Goal: Information Seeking & Learning: Learn about a topic

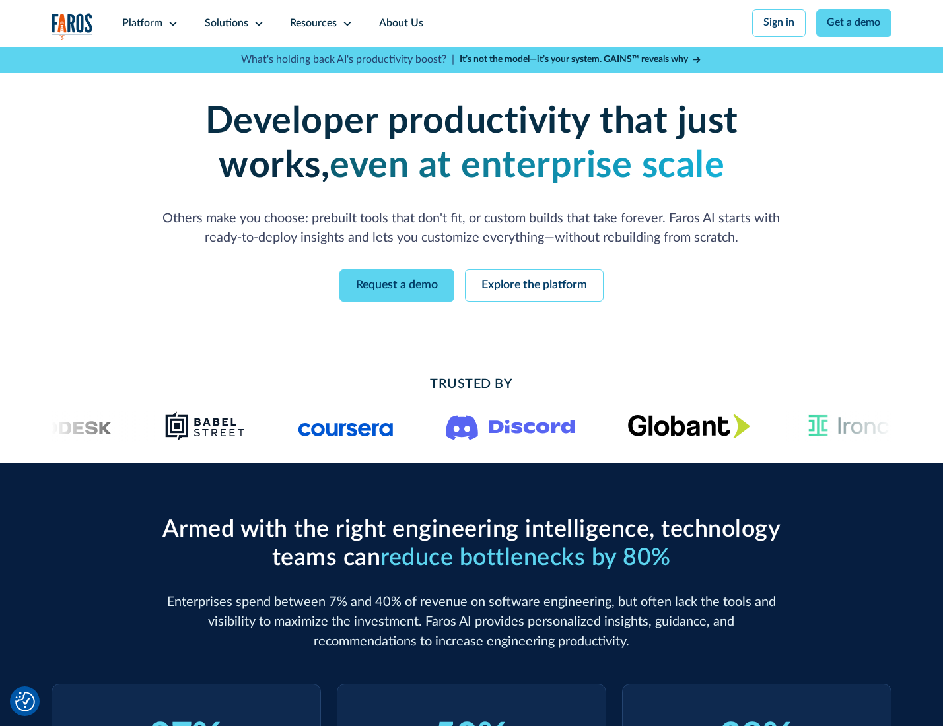
click at [171, 23] on icon at bounding box center [173, 23] width 11 height 11
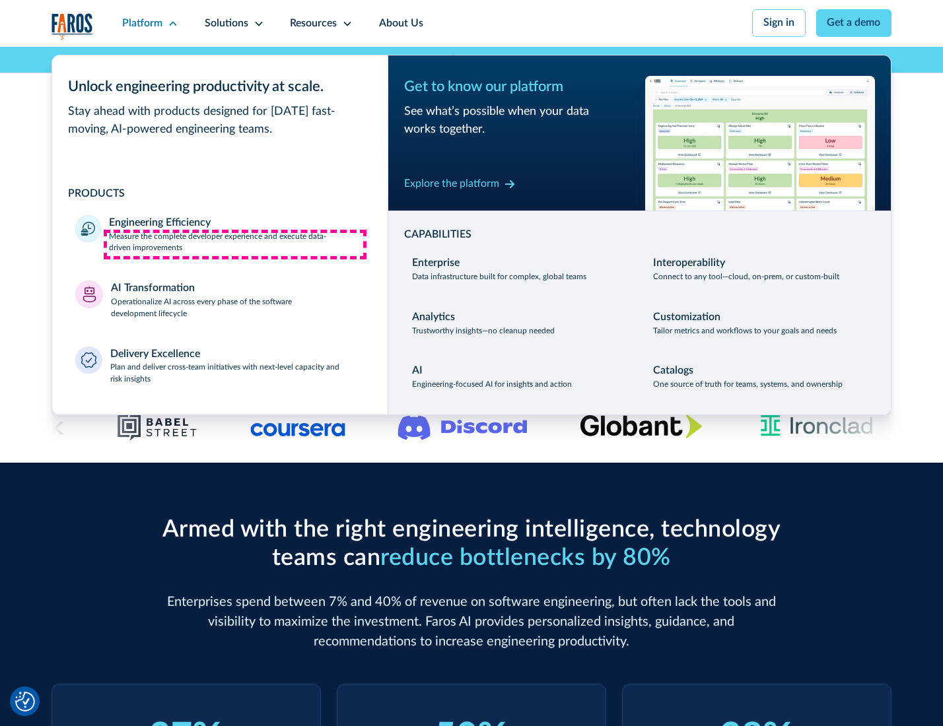
click at [235, 244] on p "Measure the complete developer experience and execute data-driven improvements" at bounding box center [236, 243] width 255 height 24
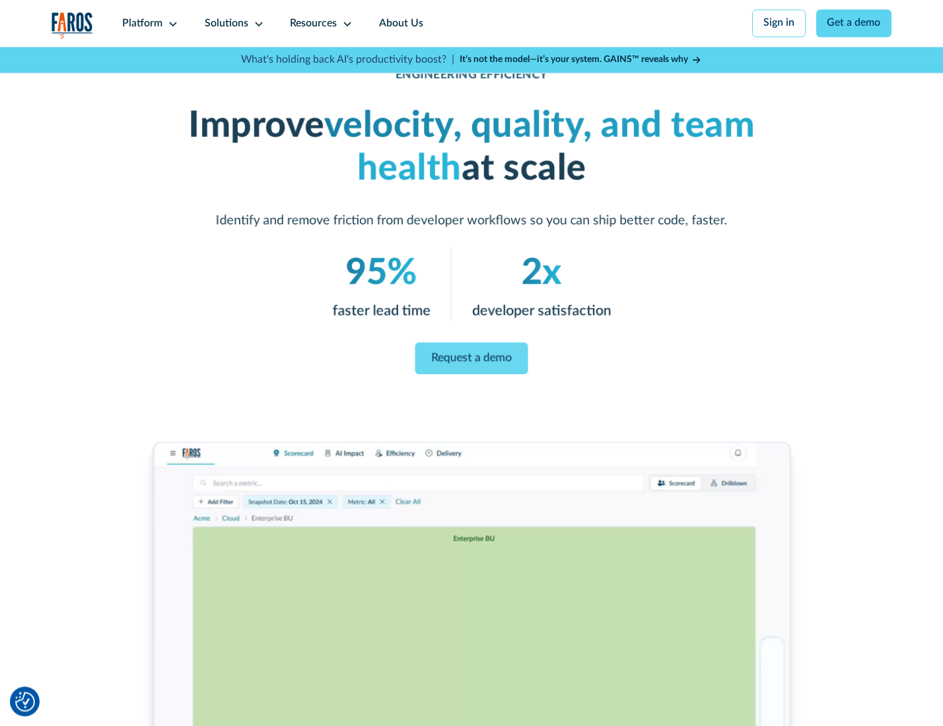
click at [471, 360] on link "Request a demo" at bounding box center [471, 359] width 113 height 32
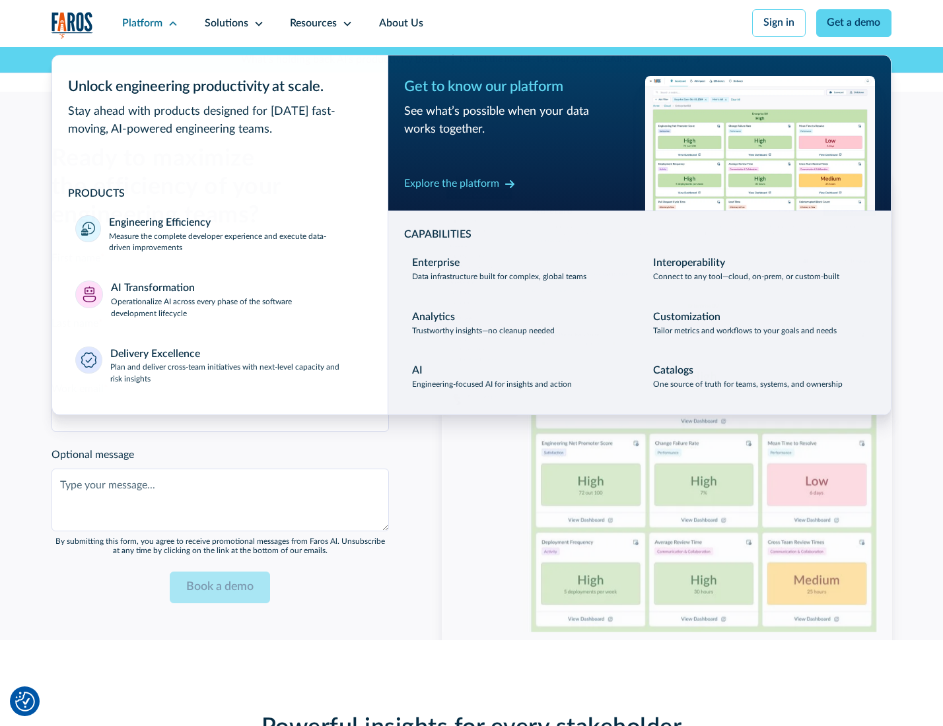
scroll to position [2875, 0]
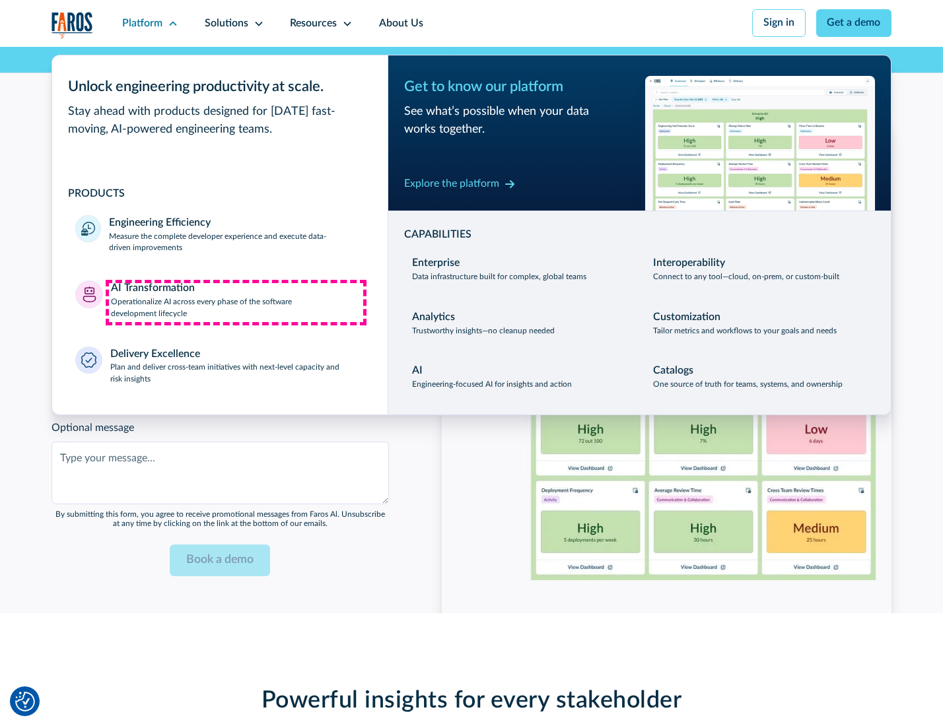
click at [236, 302] on p "Operationalize AI across every phase of the software development lifecycle" at bounding box center [238, 309] width 254 height 24
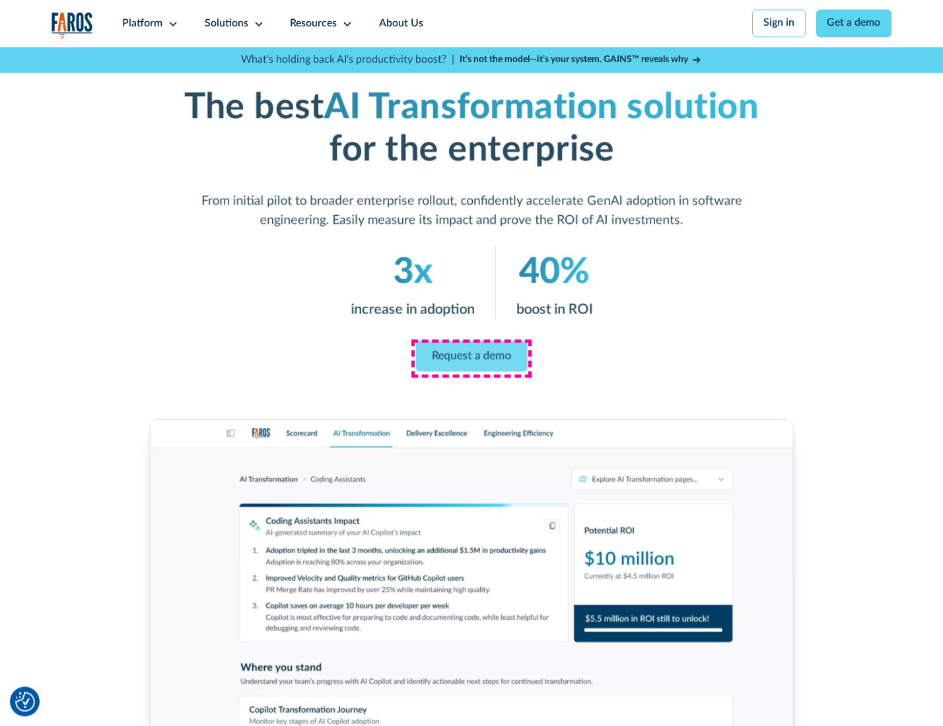
click at [471, 359] on link "Request a demo" at bounding box center [472, 356] width 112 height 31
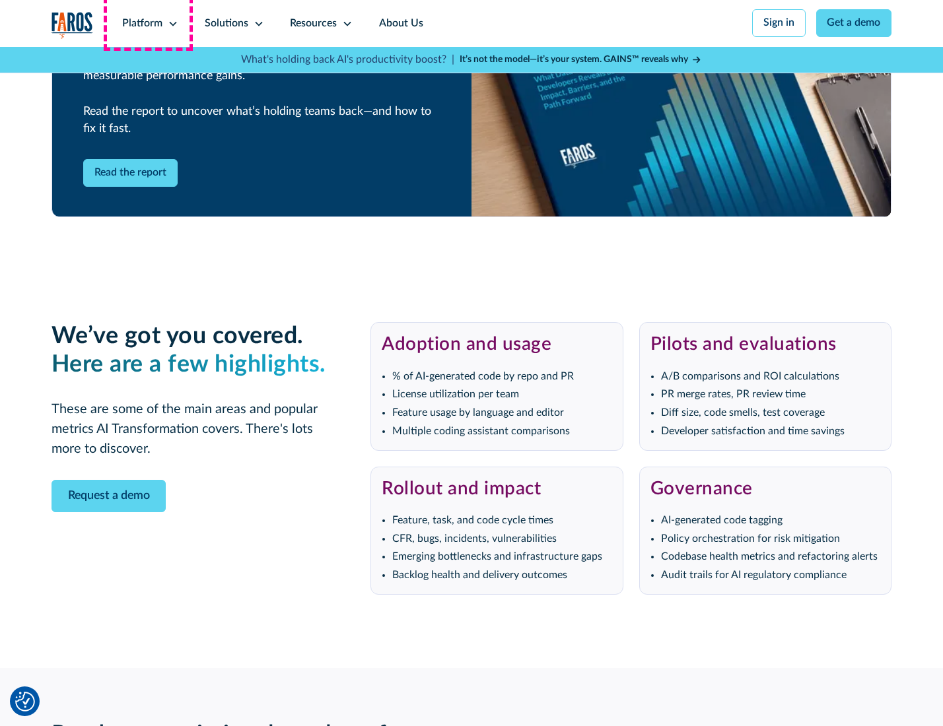
click at [148, 23] on div "Platform" at bounding box center [142, 24] width 40 height 16
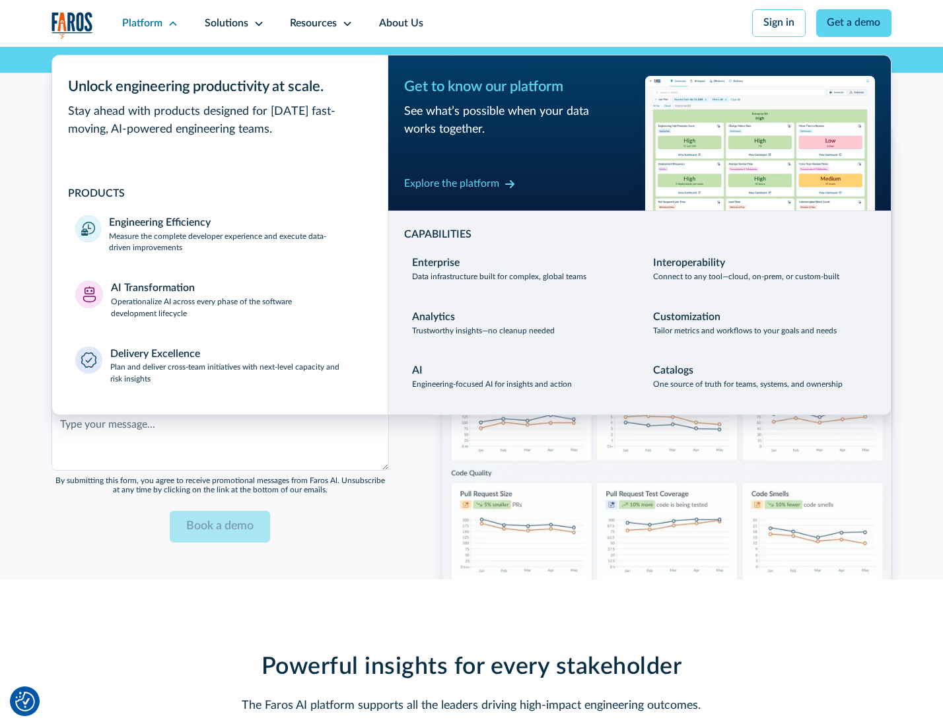
scroll to position [3193, 0]
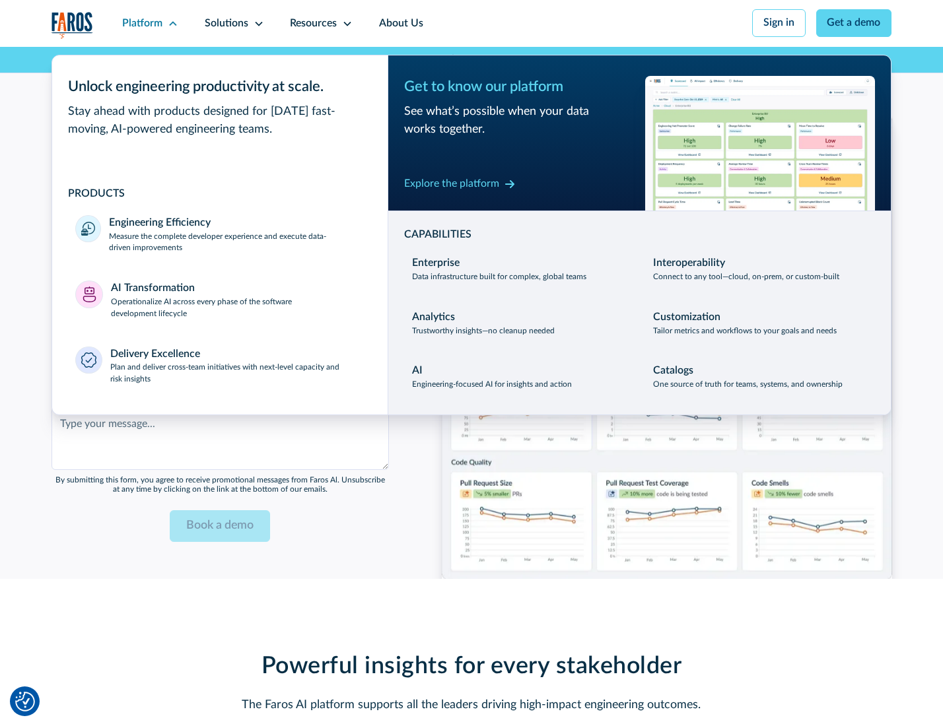
click at [451, 186] on div "Explore the platform" at bounding box center [451, 184] width 95 height 16
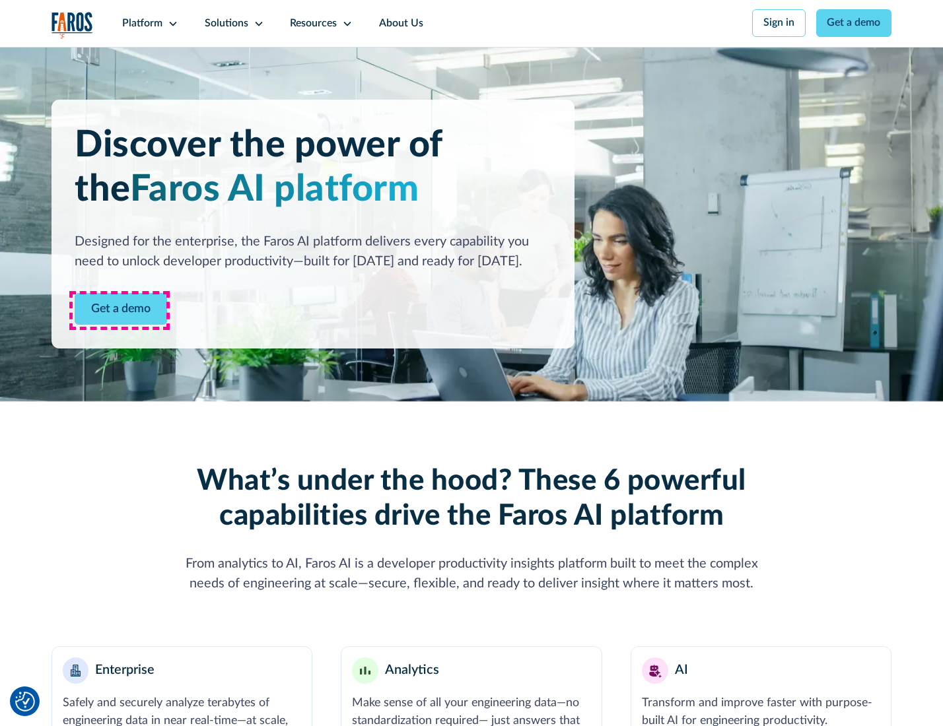
click at [120, 310] on link "Get a demo" at bounding box center [121, 309] width 92 height 32
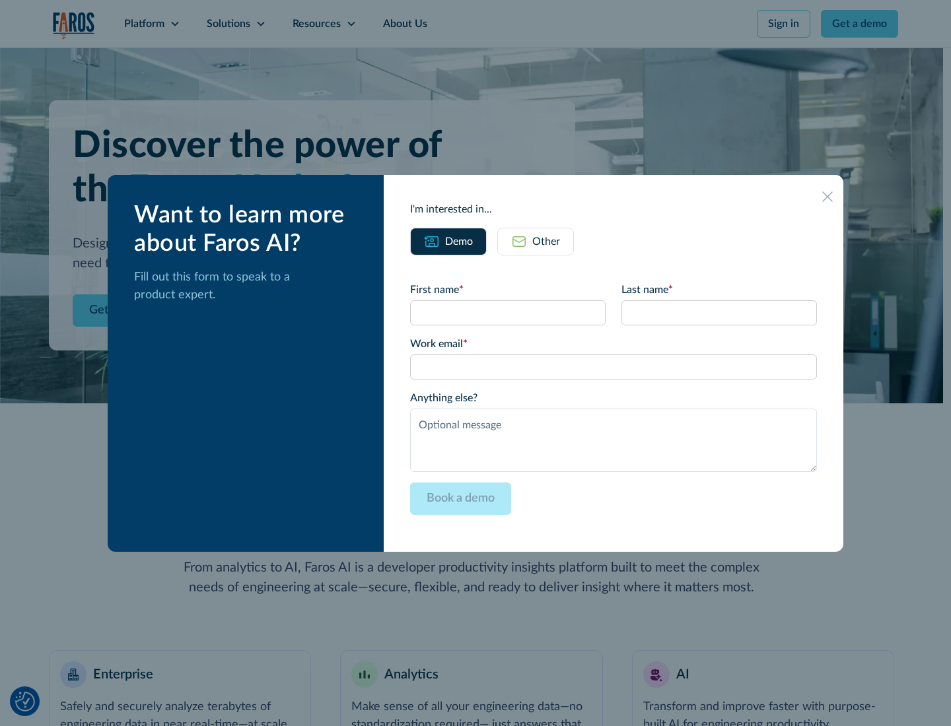
click at [546, 241] on div "Other" at bounding box center [546, 242] width 28 height 16
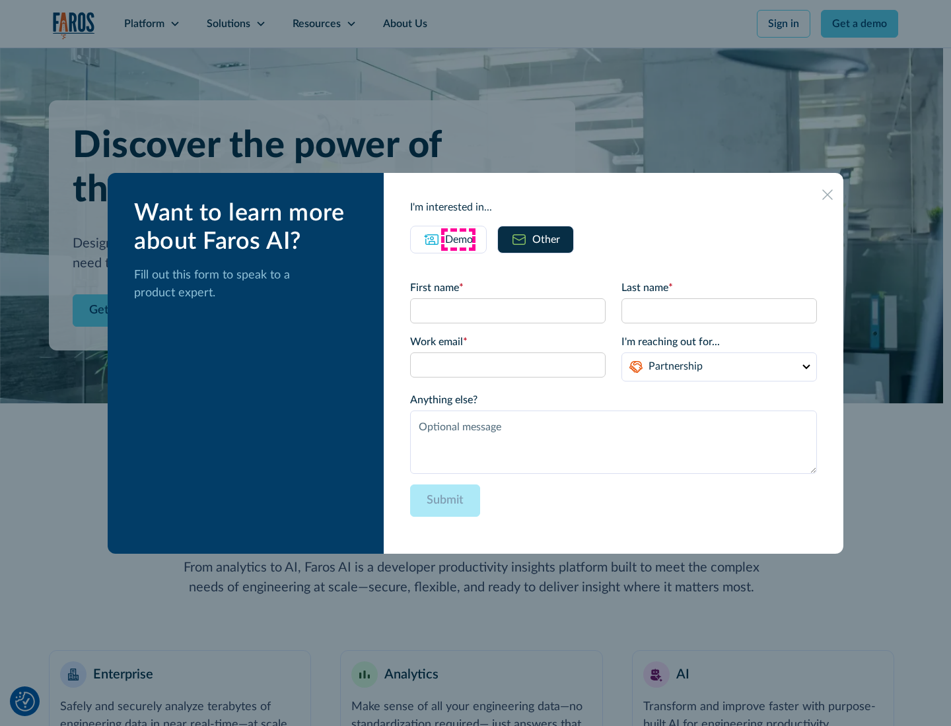
click at [458, 239] on div "Demo" at bounding box center [459, 240] width 28 height 16
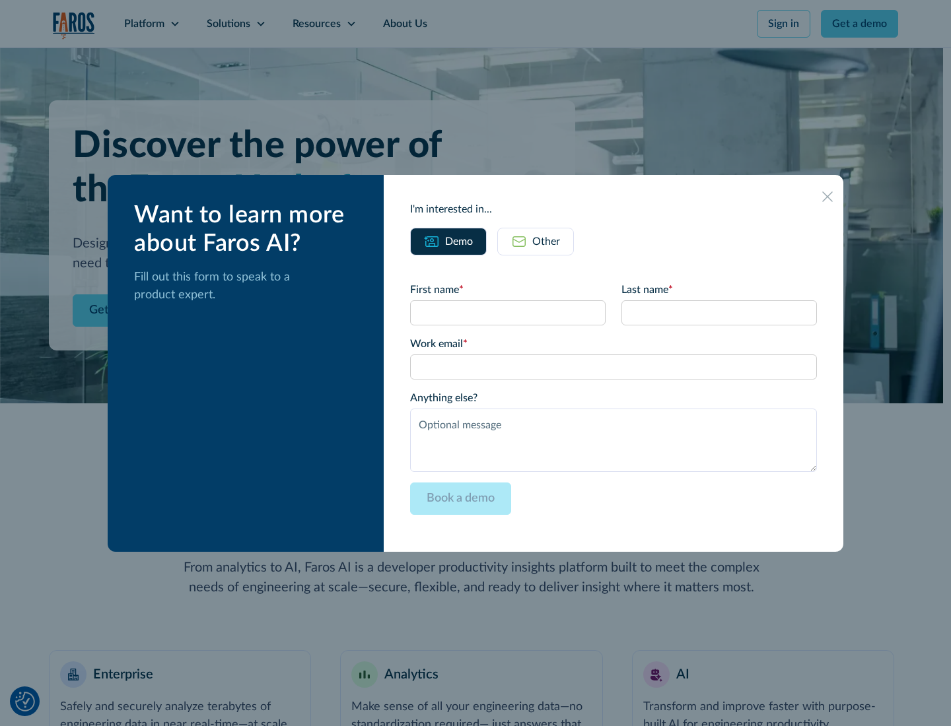
click at [828, 196] on icon at bounding box center [827, 197] width 11 height 11
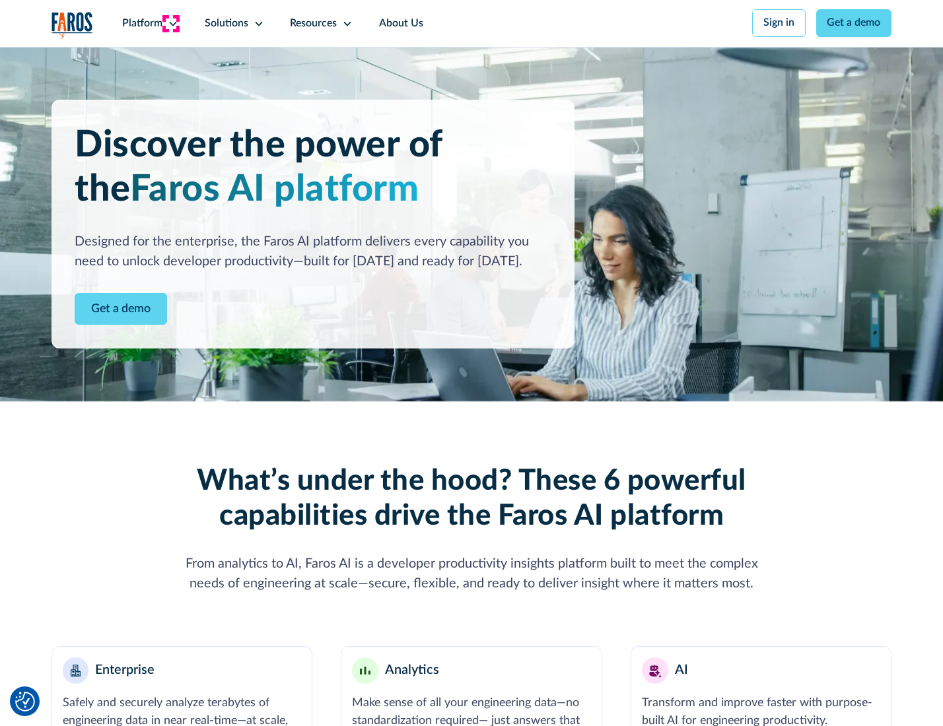
click at [171, 23] on icon at bounding box center [173, 23] width 11 height 11
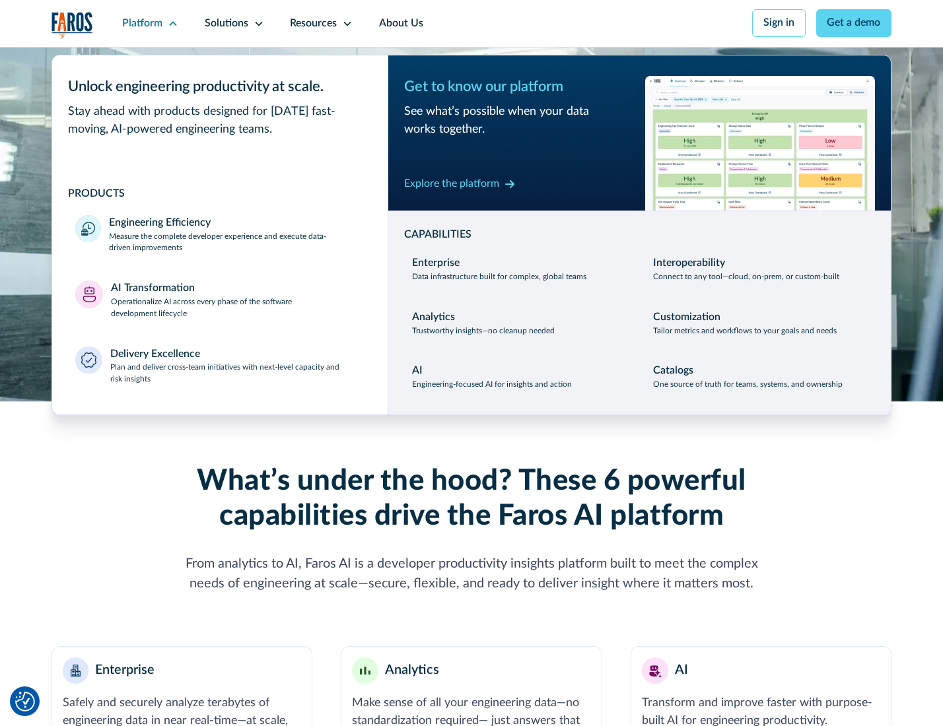
click at [236, 376] on p "Plan and deliver cross-team initiatives with next-level capacity and risk insig…" at bounding box center [237, 374] width 254 height 24
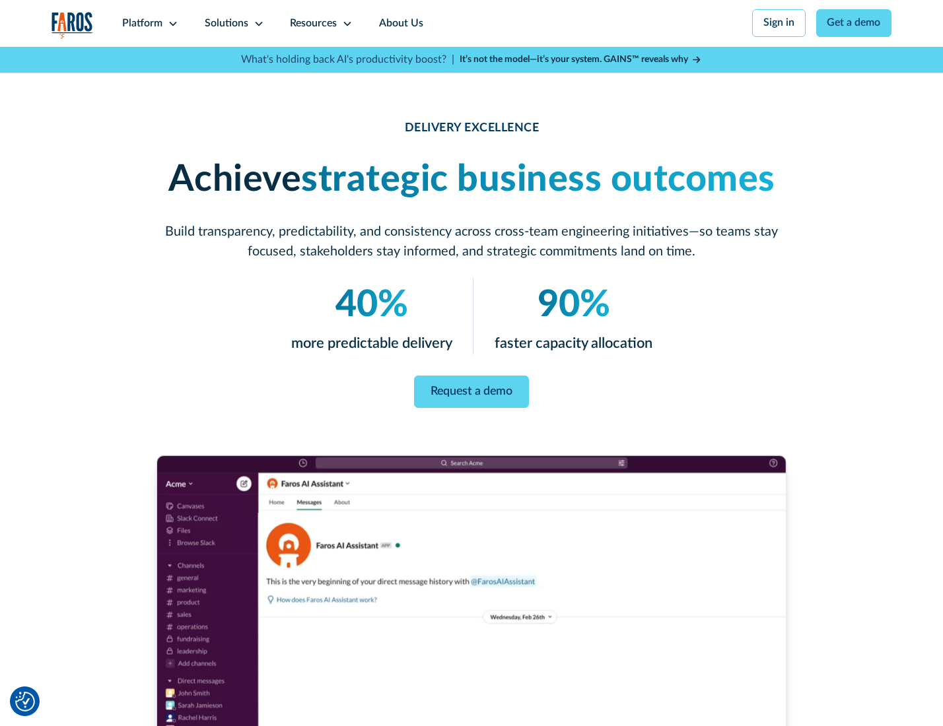
click at [256, 23] on icon at bounding box center [259, 23] width 11 height 11
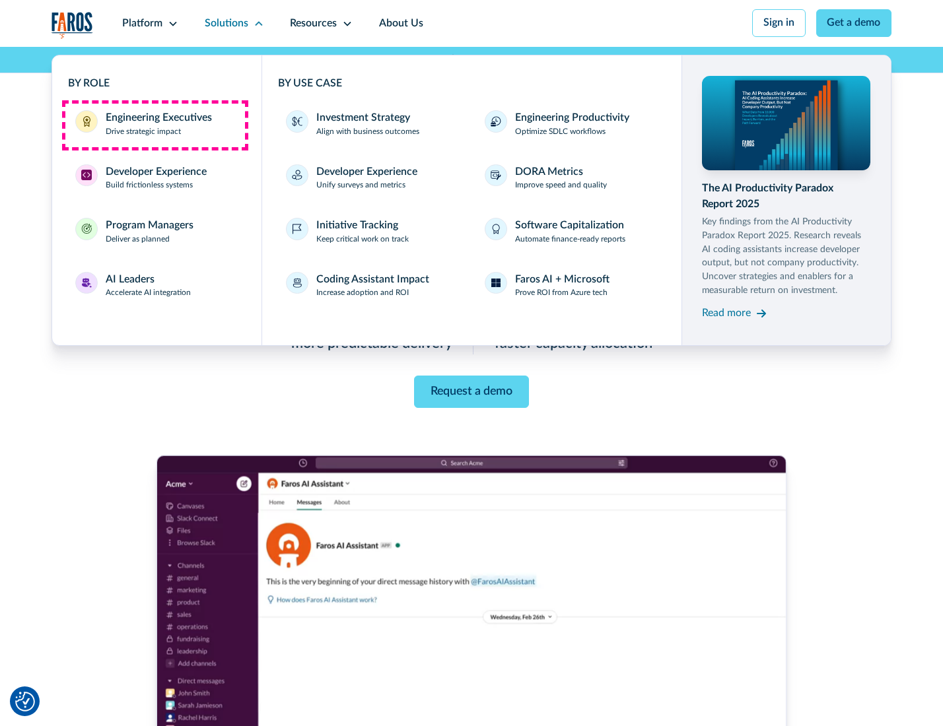
click at [155, 125] on div "Engineering Executives" at bounding box center [159, 118] width 106 height 16
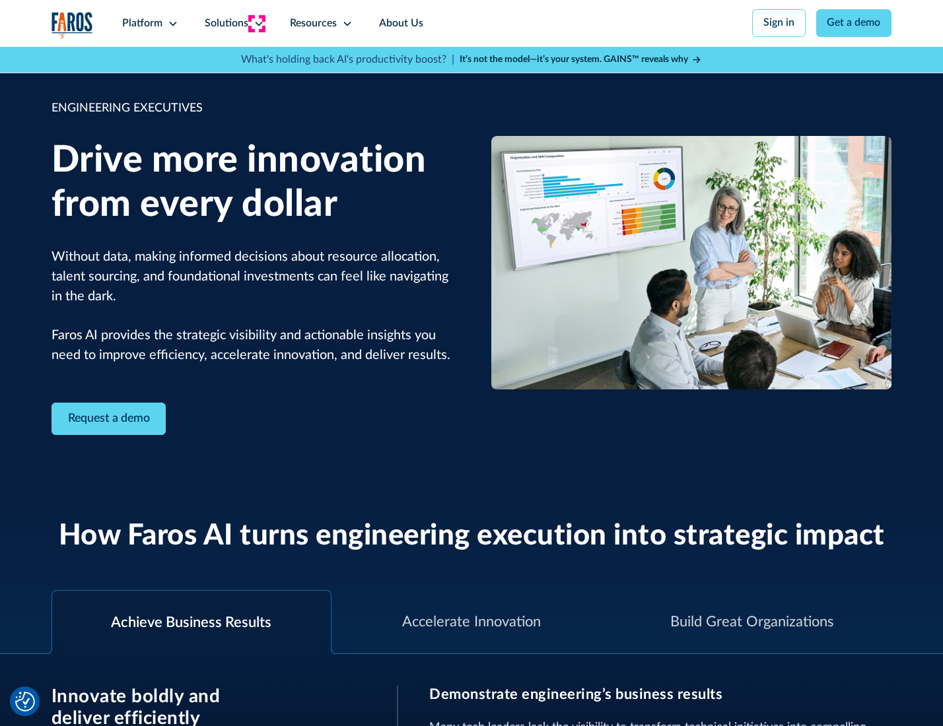
click at [256, 23] on icon at bounding box center [259, 23] width 11 height 11
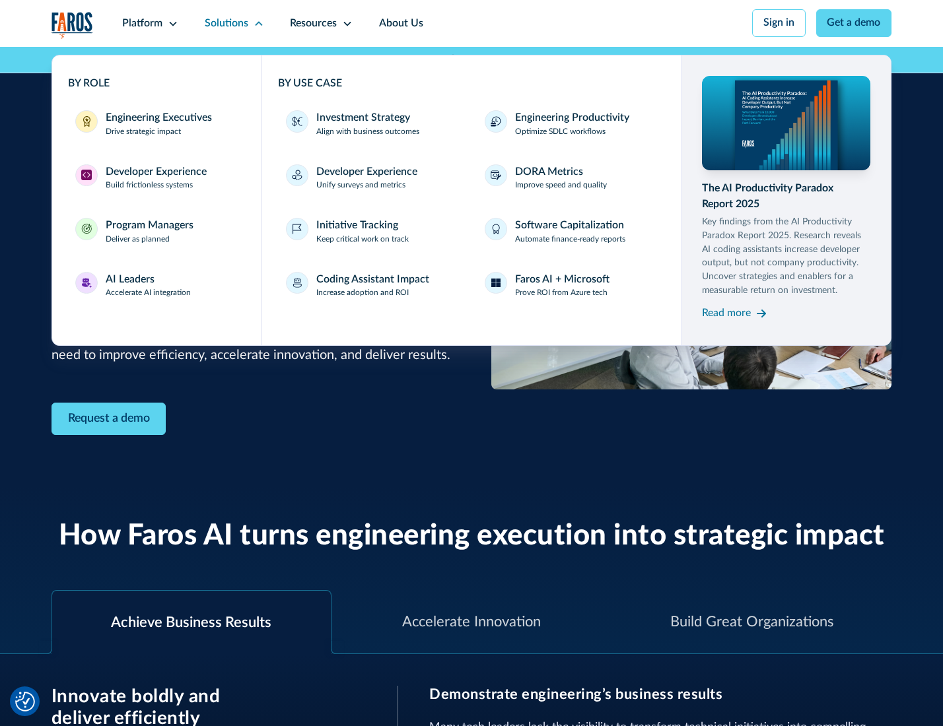
click at [155, 173] on div "Developer Experience" at bounding box center [156, 172] width 101 height 16
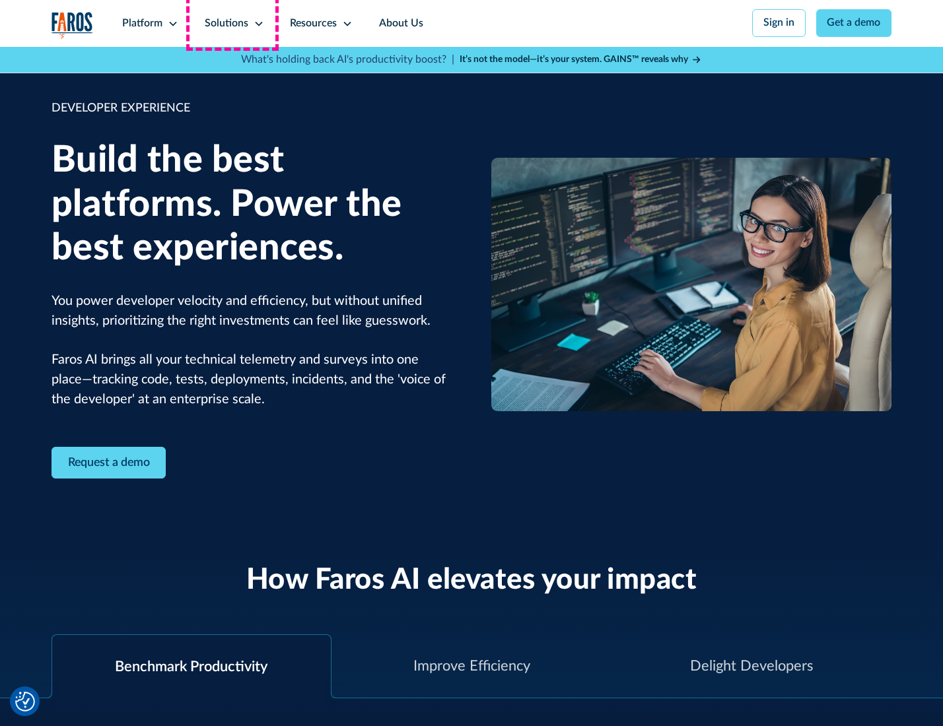
click at [232, 23] on div "Solutions" at bounding box center [227, 24] width 44 height 16
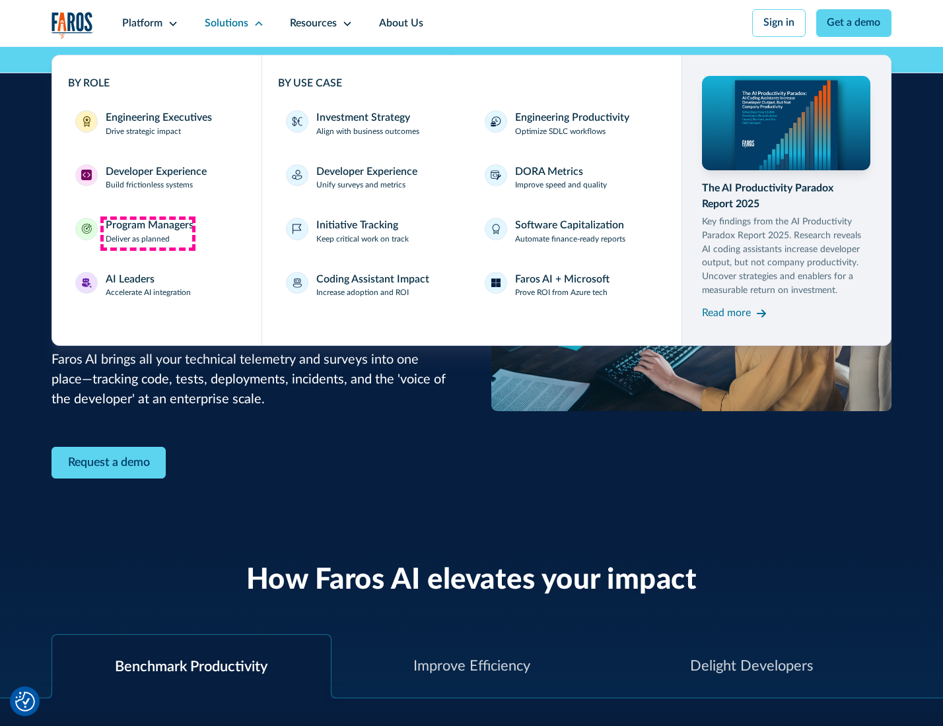
click at [147, 233] on div "Program Managers" at bounding box center [150, 226] width 88 height 16
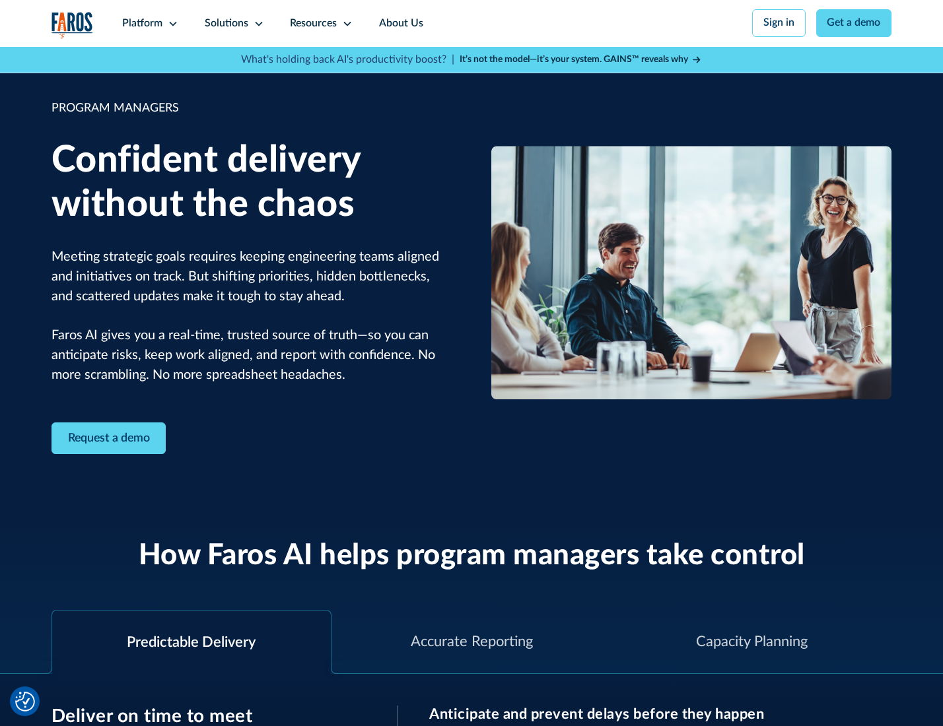
click at [256, 24] on icon at bounding box center [259, 23] width 11 height 11
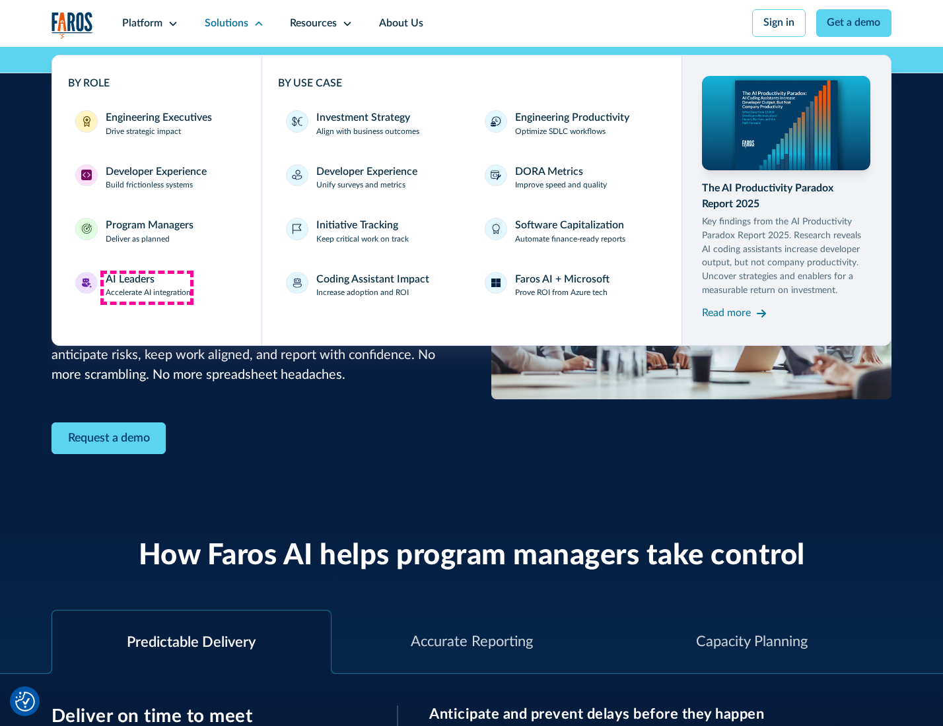
click at [147, 287] on div "AI Leaders" at bounding box center [130, 280] width 49 height 16
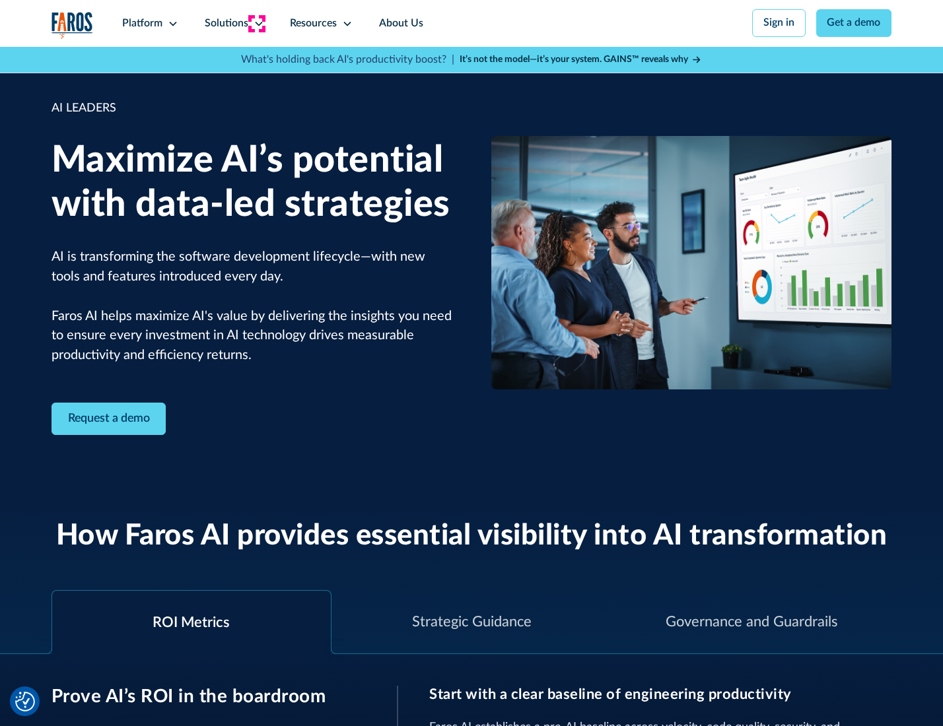
click at [256, 23] on icon at bounding box center [259, 23] width 11 height 11
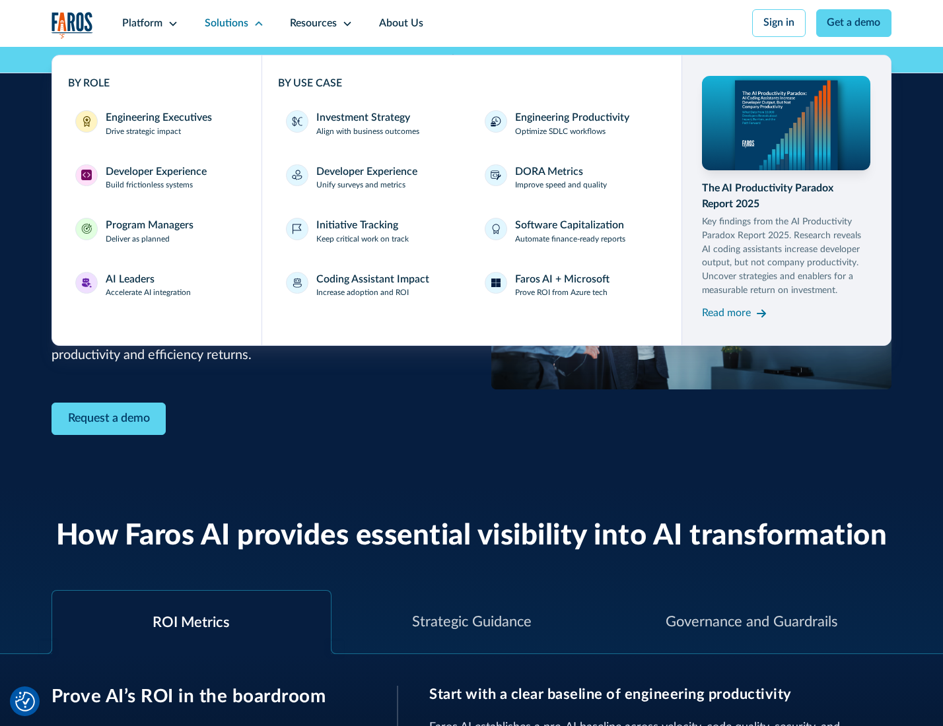
click at [362, 119] on div "Investment Strategy" at bounding box center [363, 118] width 94 height 16
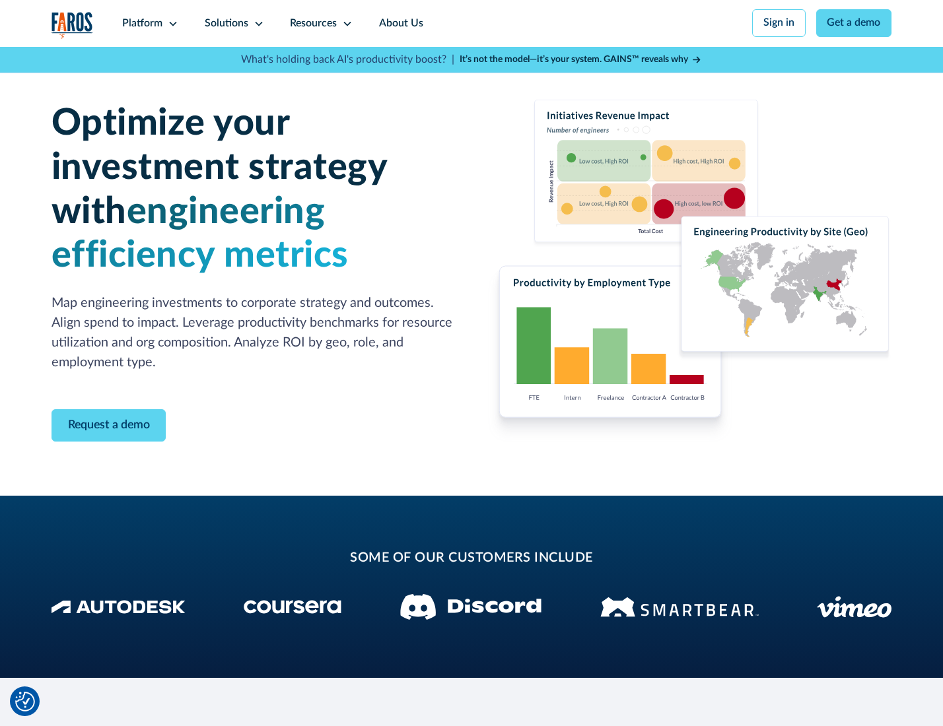
click at [256, 23] on icon at bounding box center [259, 23] width 11 height 11
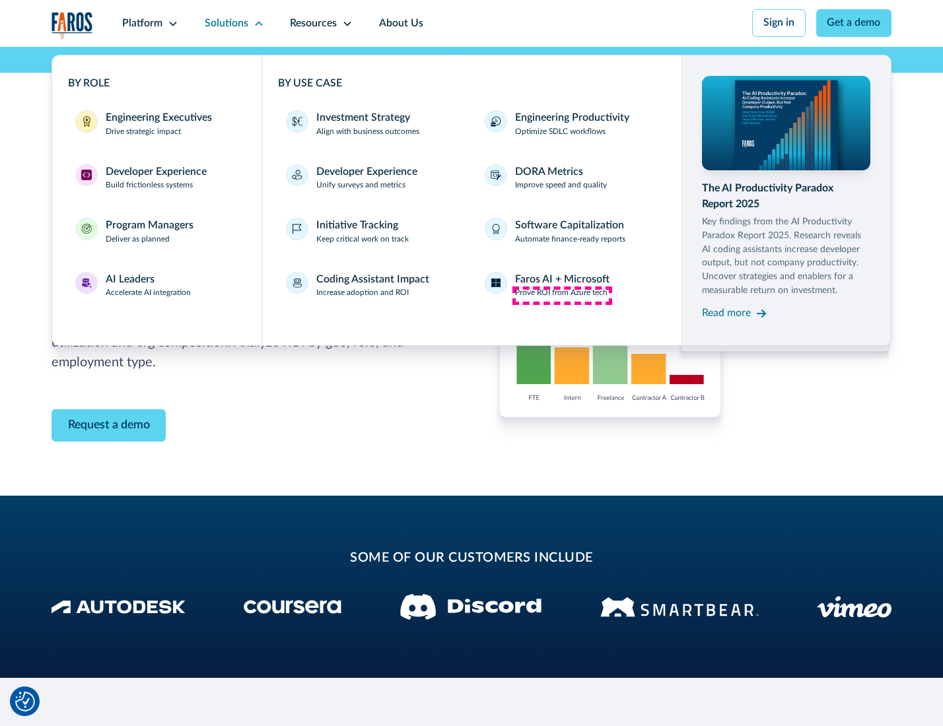
click at [562, 295] on p "Prove ROI from Azure tech" at bounding box center [561, 293] width 92 height 12
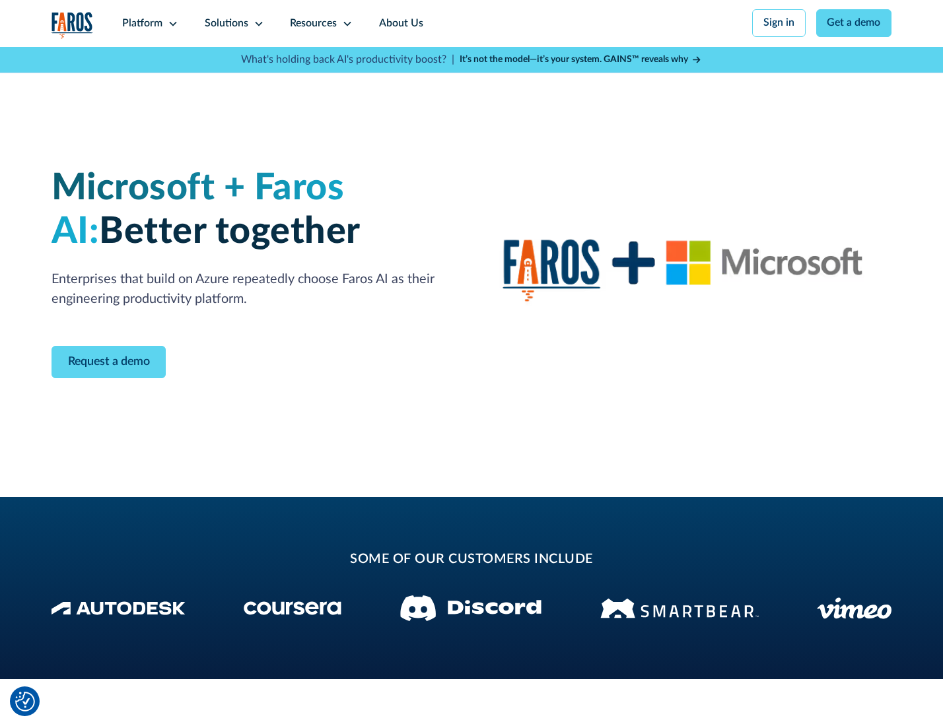
click at [256, 23] on icon at bounding box center [259, 23] width 11 height 11
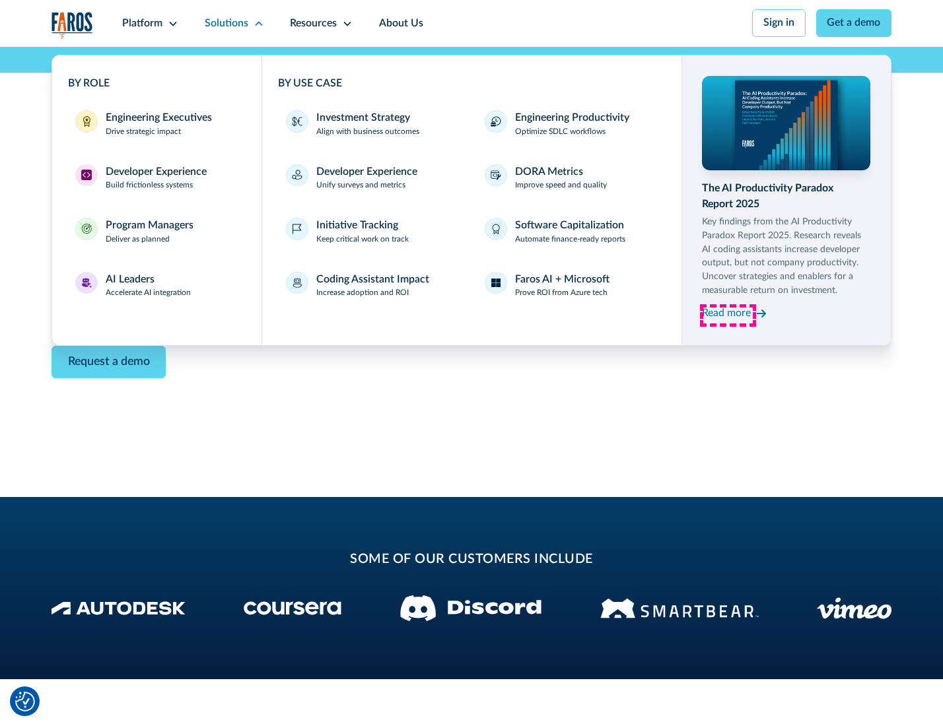
click at [728, 316] on div "Read more" at bounding box center [726, 314] width 49 height 16
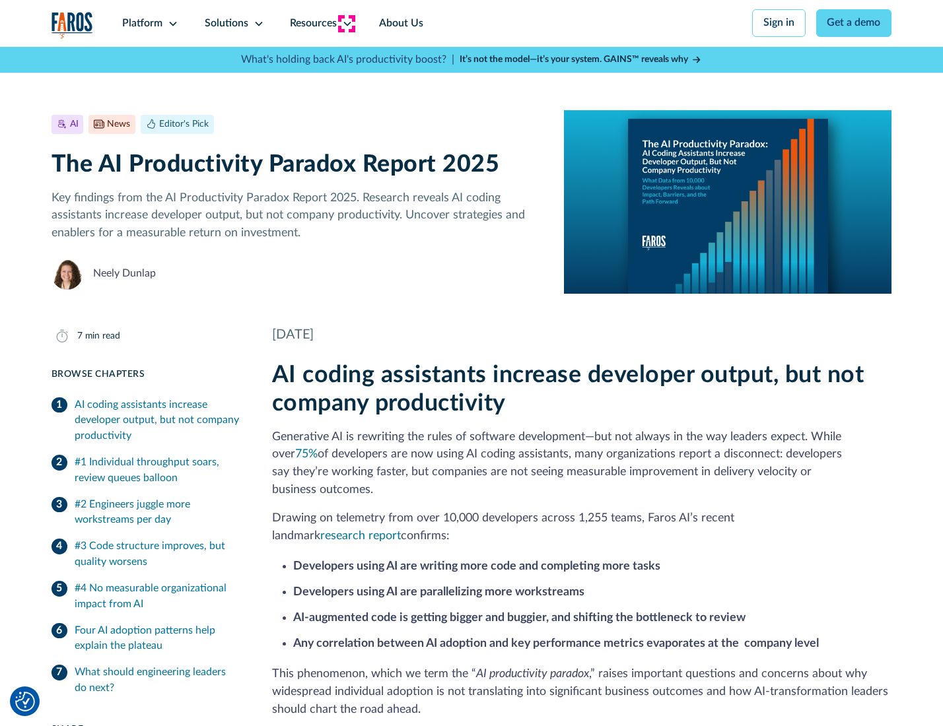
click at [346, 23] on icon at bounding box center [347, 23] width 11 height 11
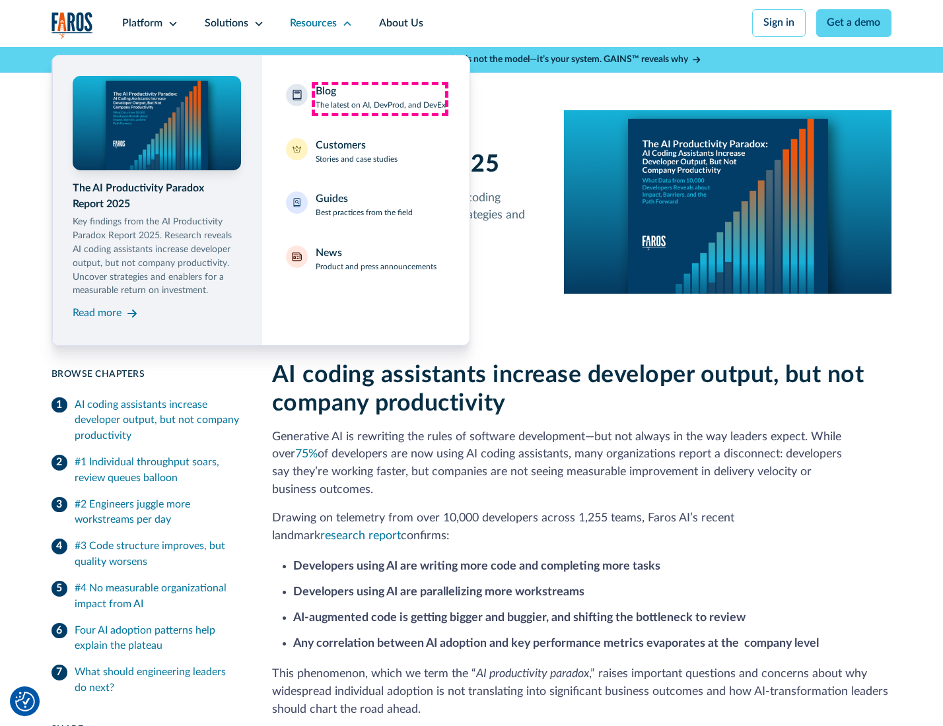
click at [380, 98] on div "Blog The latest on AI, DevProd, and DevEx" at bounding box center [381, 98] width 130 height 28
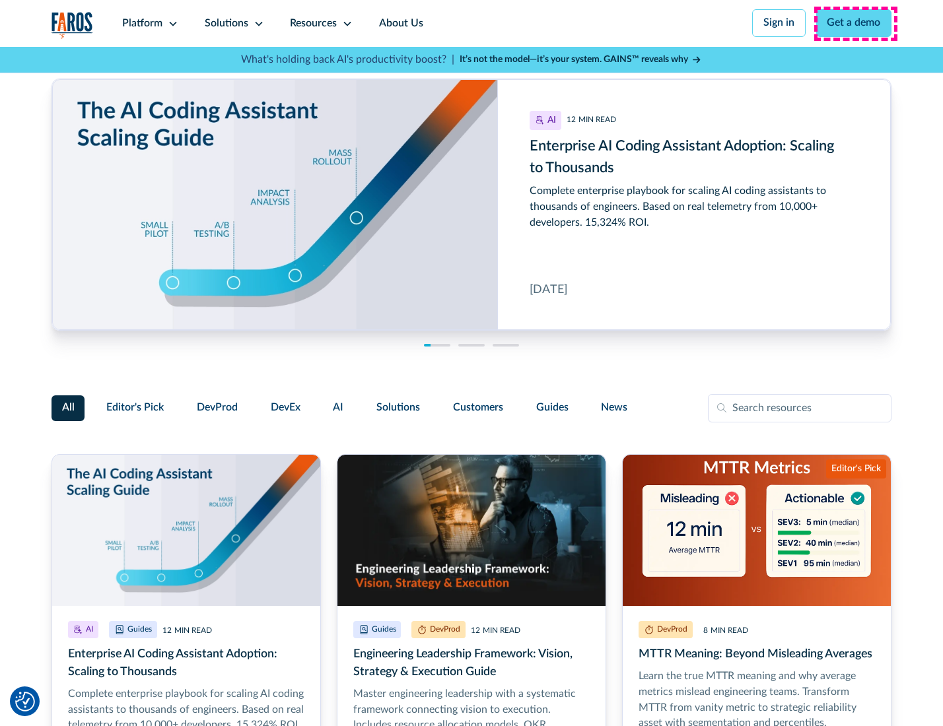
click at [855, 23] on link "Get a demo" at bounding box center [854, 23] width 76 height 28
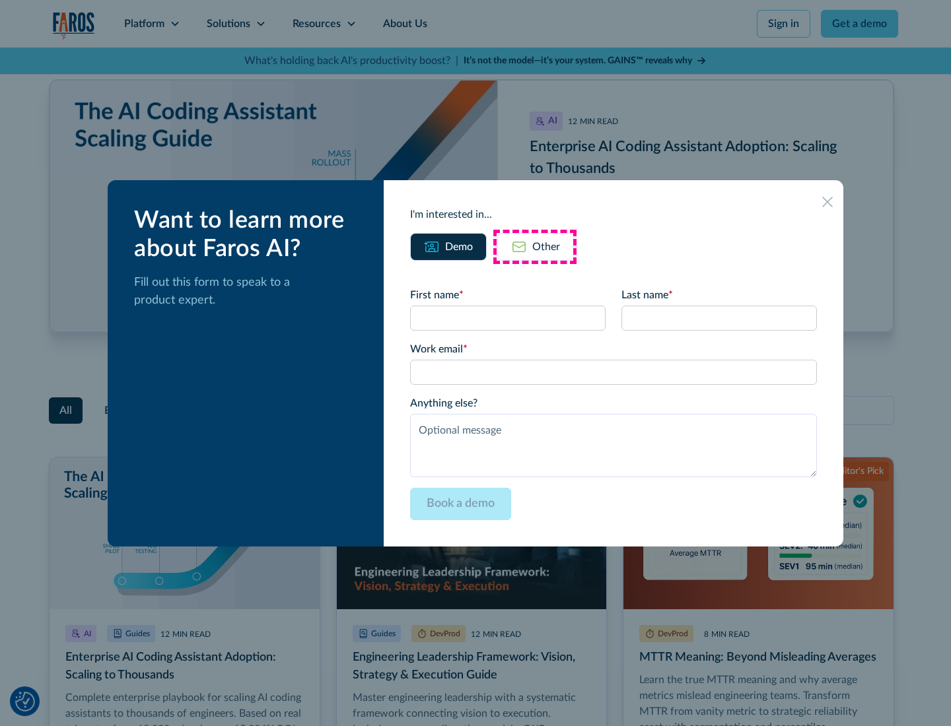
click at [535, 246] on div "Other" at bounding box center [546, 247] width 28 height 16
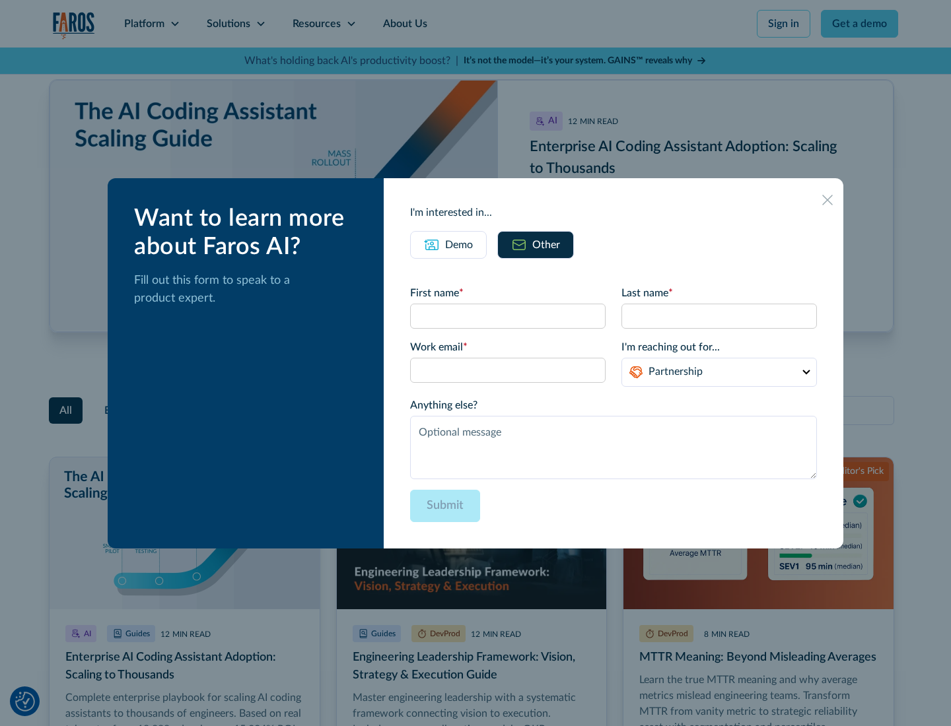
click at [828, 199] on icon at bounding box center [827, 200] width 11 height 11
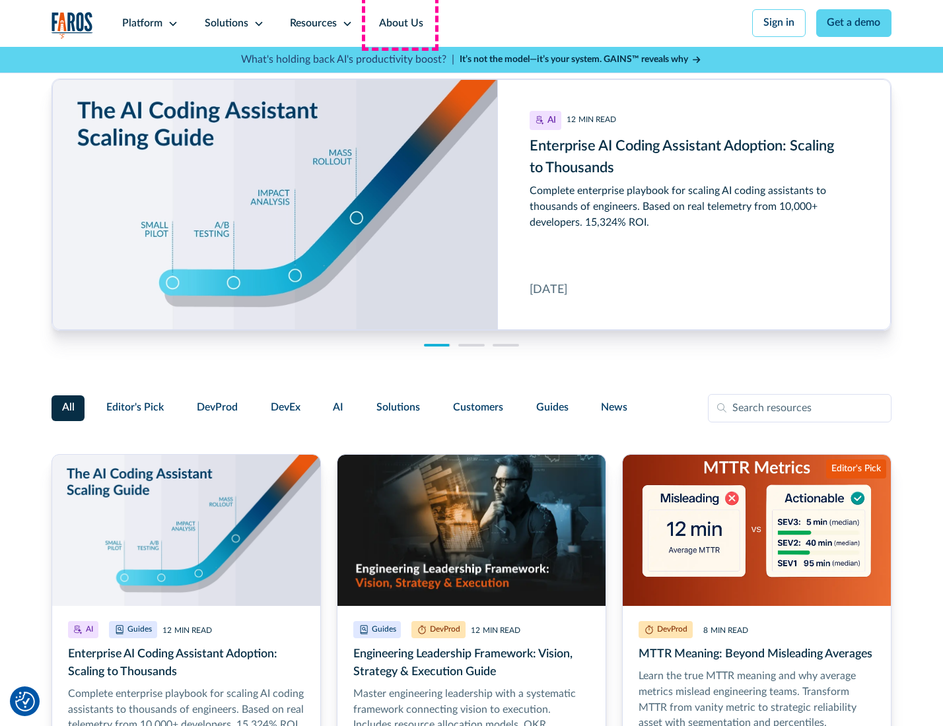
click at [400, 23] on link "About Us" at bounding box center [401, 23] width 71 height 47
